Goal: Task Accomplishment & Management: Use online tool/utility

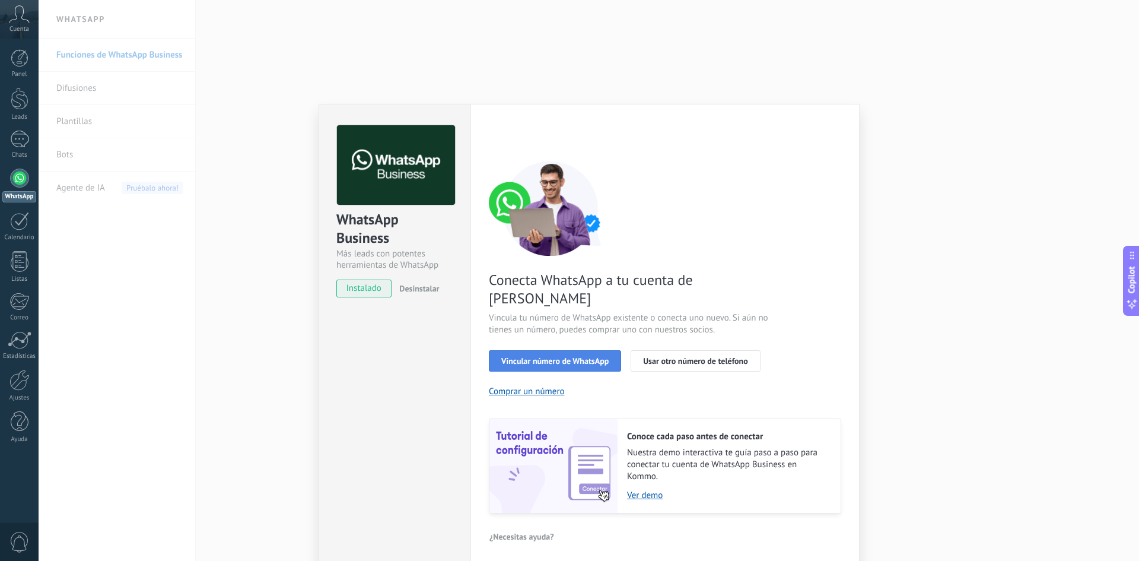
click at [577, 357] on span "Vincular número de WhatsApp" at bounding box center [554, 361] width 107 height 8
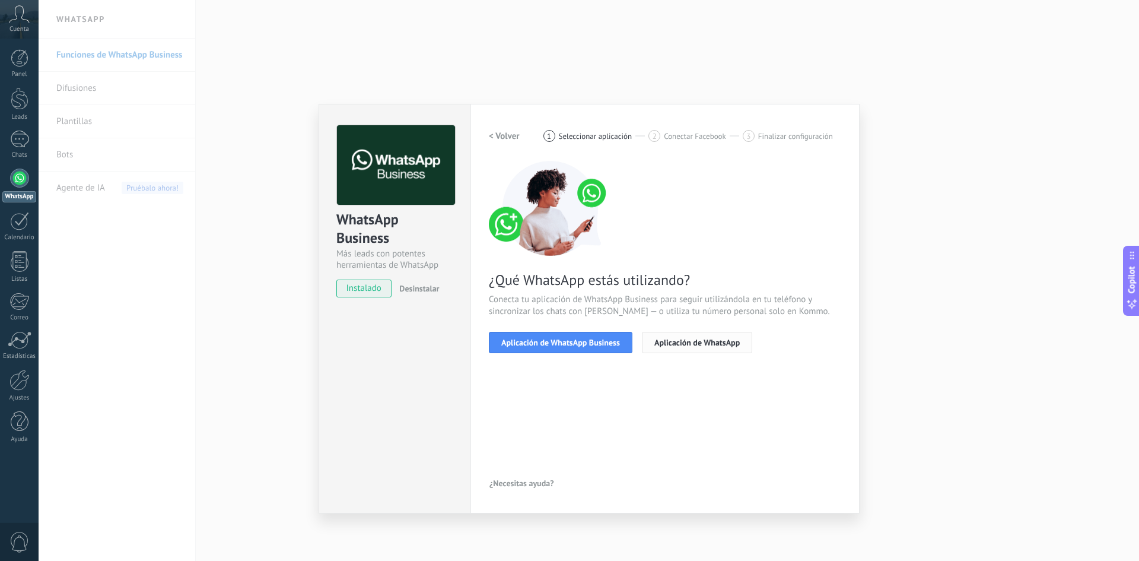
click at [697, 343] on span "Aplicación de WhatsApp" at bounding box center [697, 342] width 85 height 8
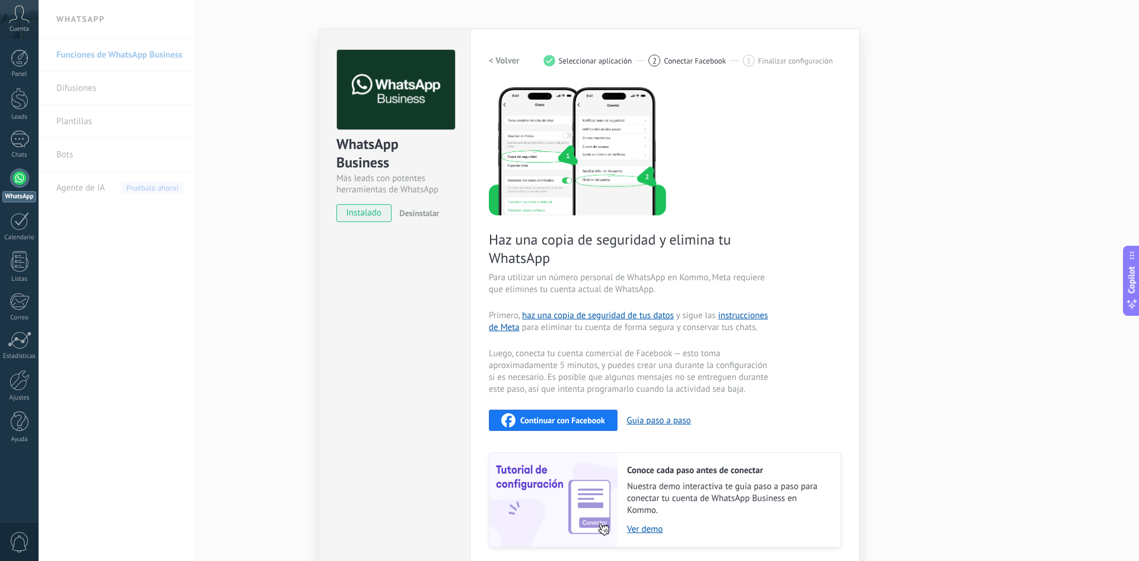
scroll to position [55, 0]
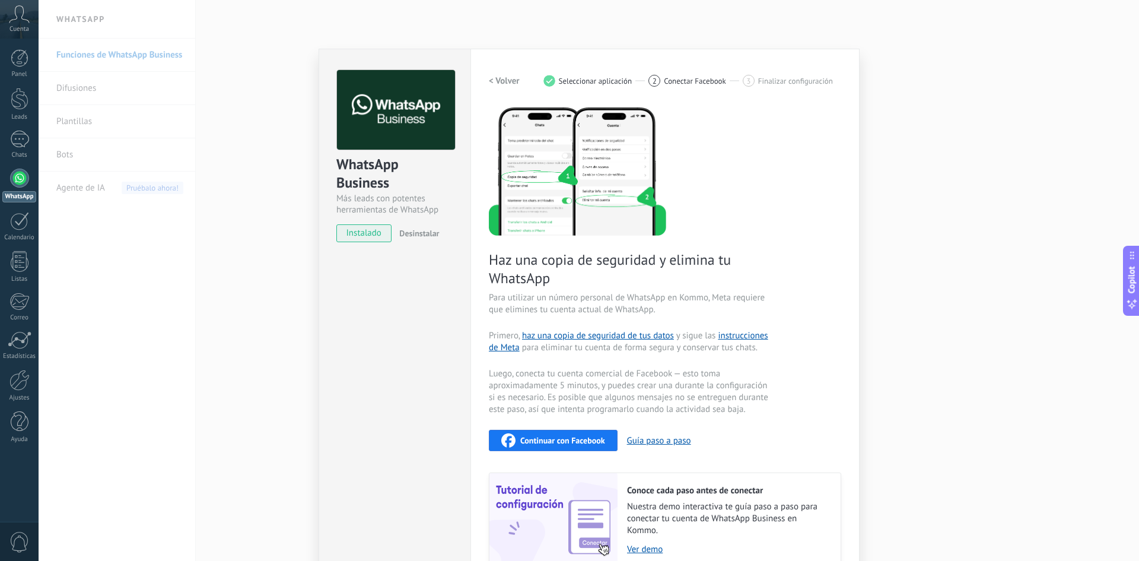
click at [500, 81] on h2 "< Volver" at bounding box center [504, 80] width 31 height 11
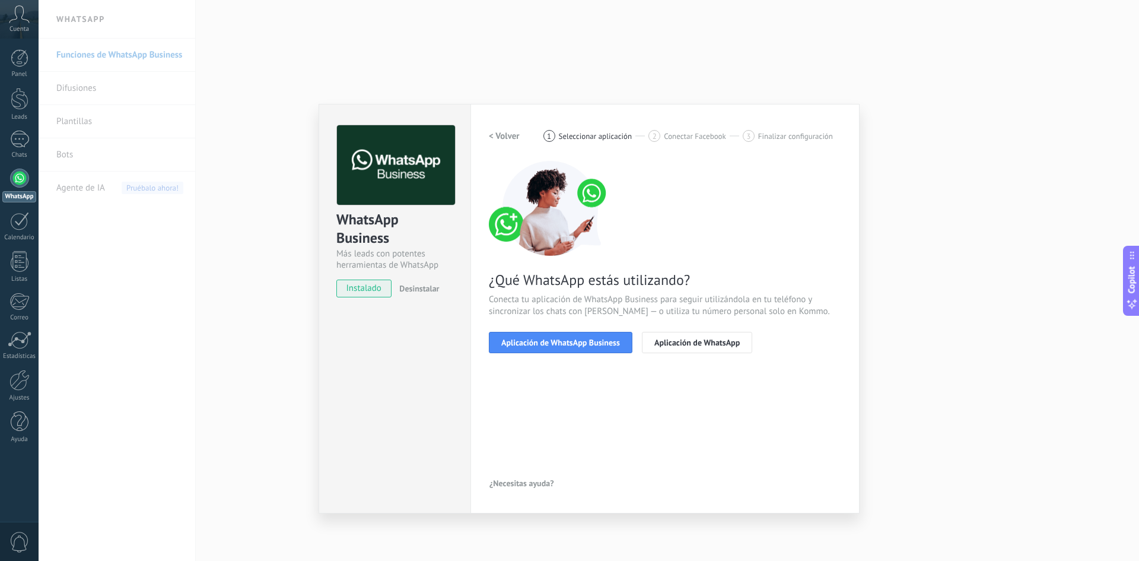
scroll to position [0, 0]
click at [552, 339] on span "Aplicación de WhatsApp Business" at bounding box center [560, 342] width 119 height 8
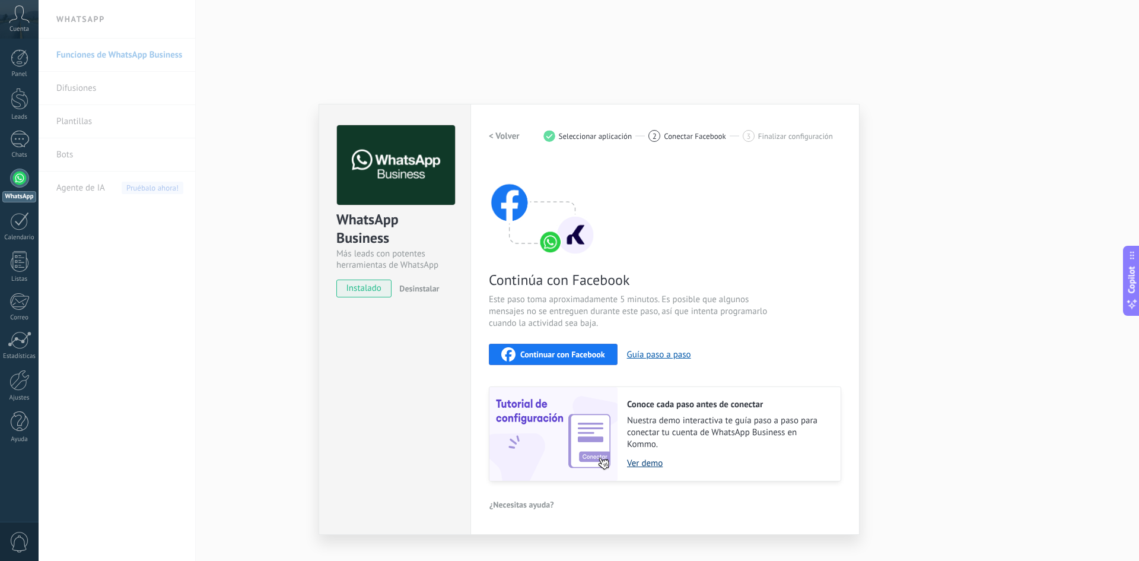
click at [650, 463] on link "Ver demo" at bounding box center [728, 463] width 202 height 11
